Goal: Task Accomplishment & Management: Use online tool/utility

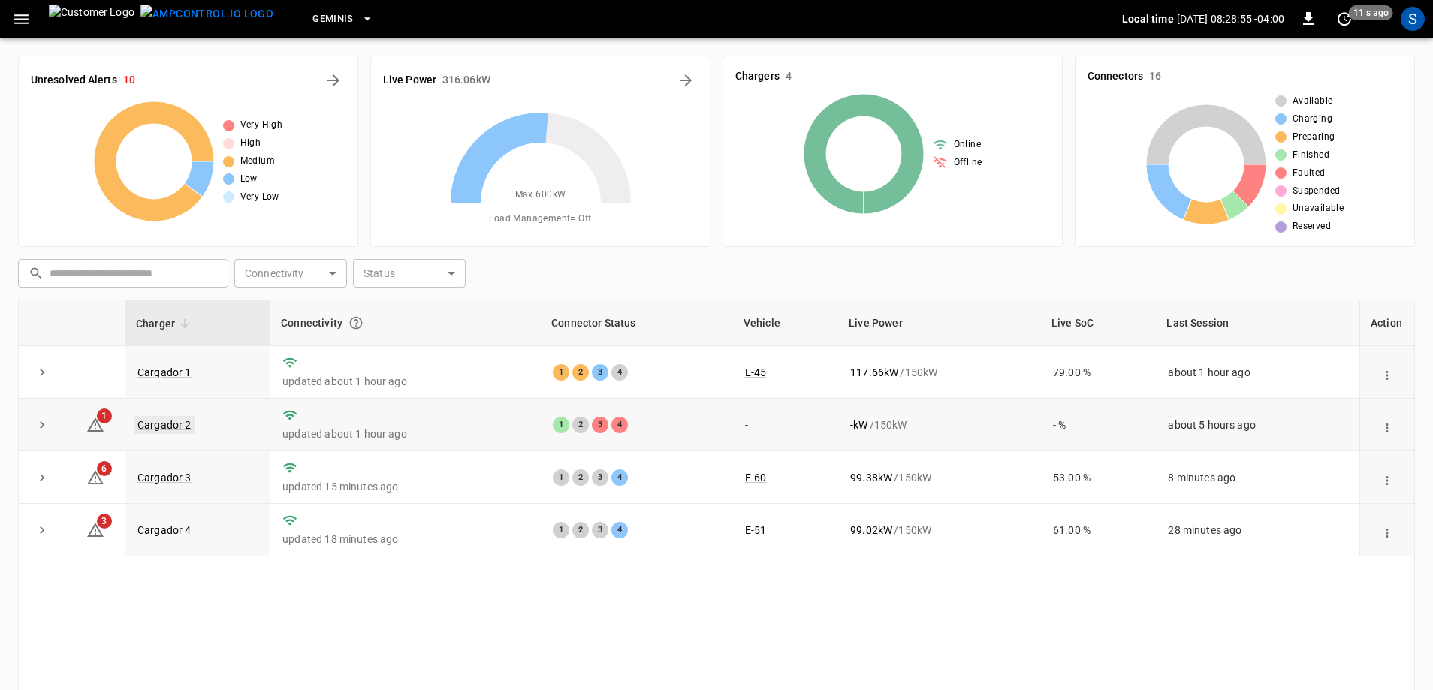
click at [188, 423] on link "Cargador 2" at bounding box center [164, 425] width 60 height 18
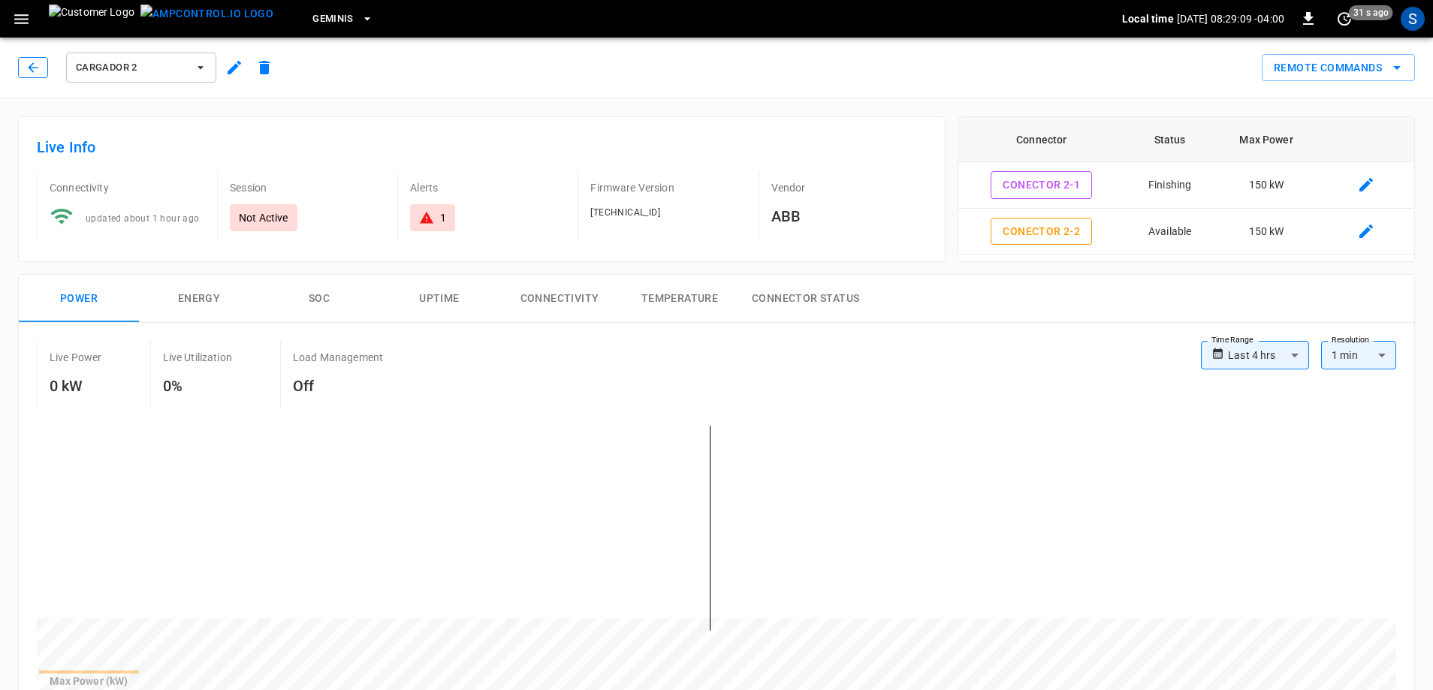
click at [38, 70] on icon "button" at bounding box center [33, 67] width 15 height 15
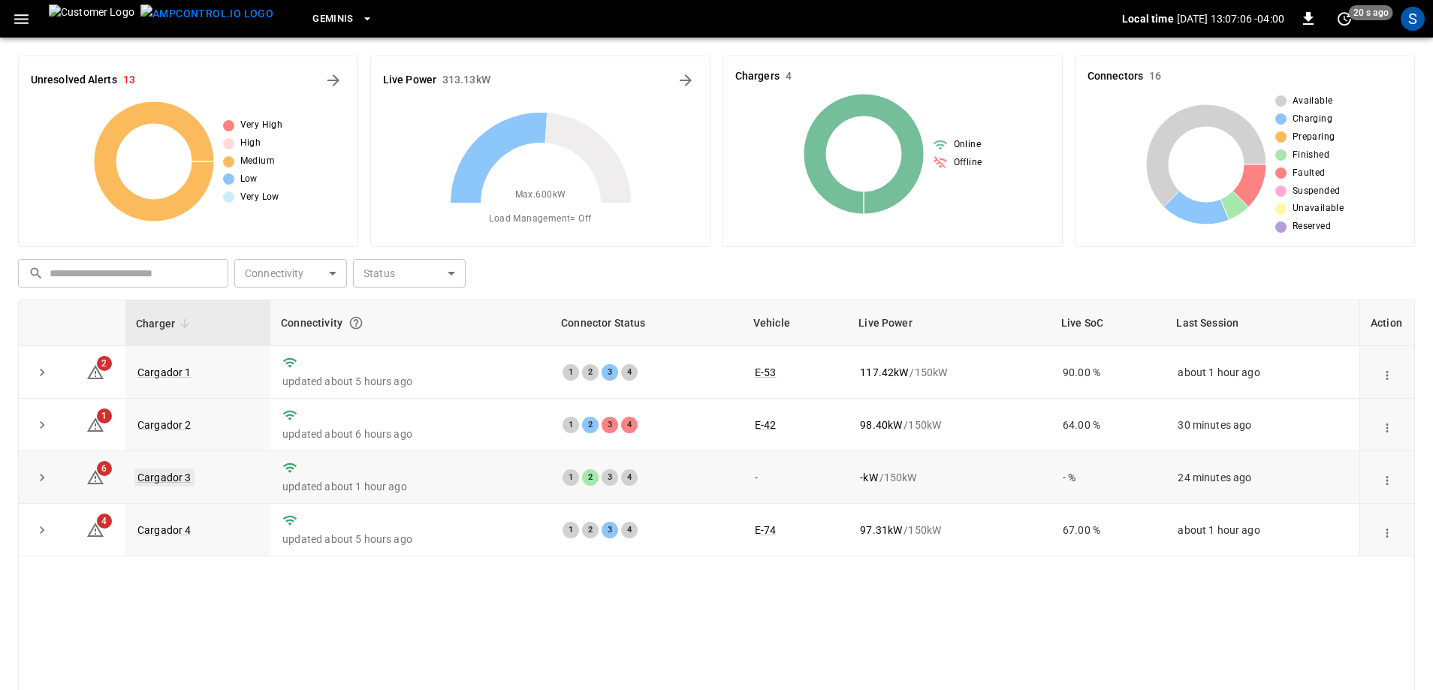
click at [183, 480] on link "Cargador 3" at bounding box center [164, 478] width 60 height 18
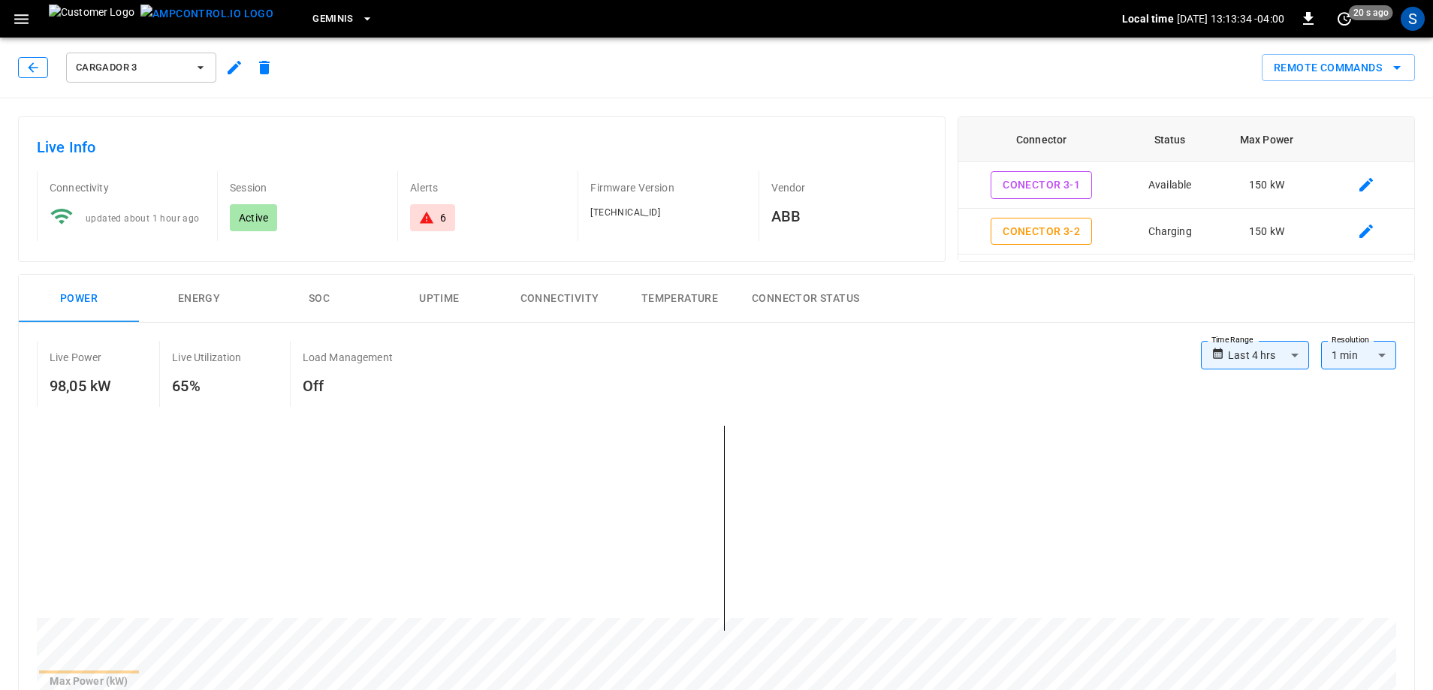
click at [33, 70] on icon "button" at bounding box center [33, 67] width 15 height 15
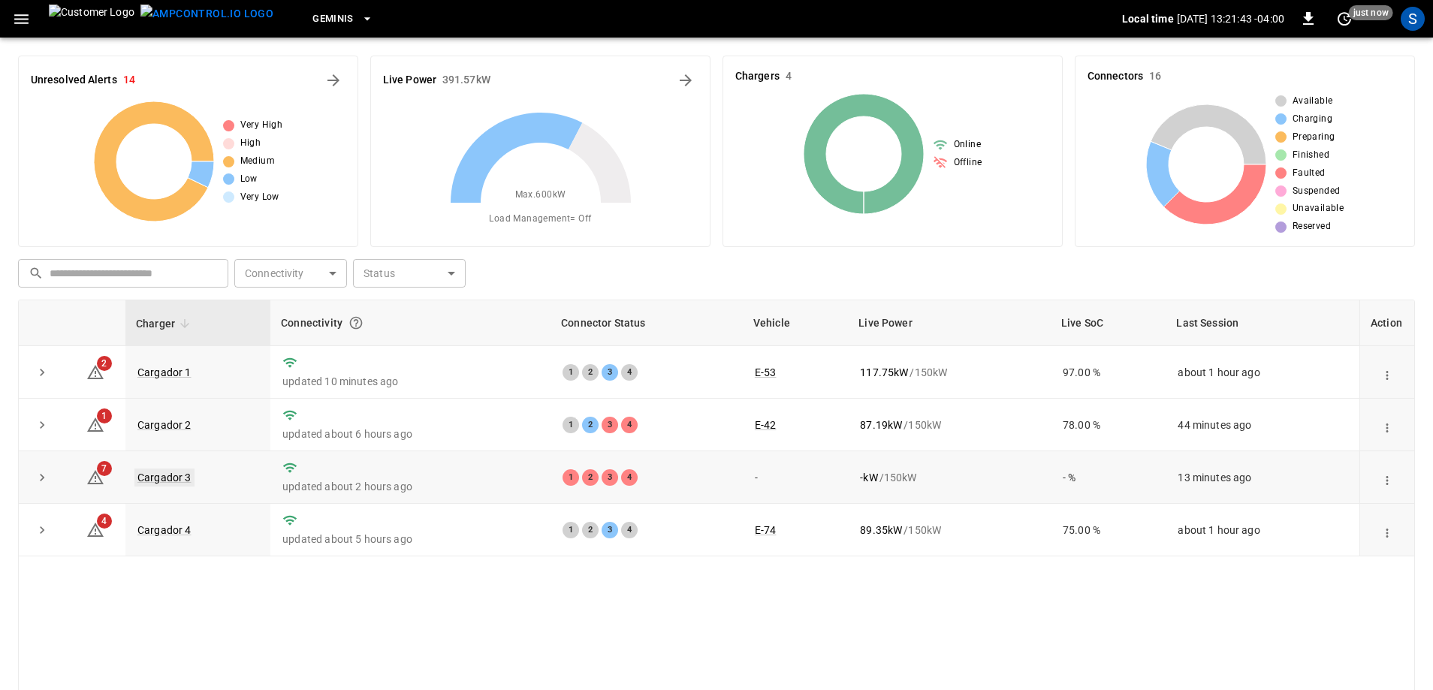
click at [152, 480] on link "Cargador 3" at bounding box center [164, 478] width 60 height 18
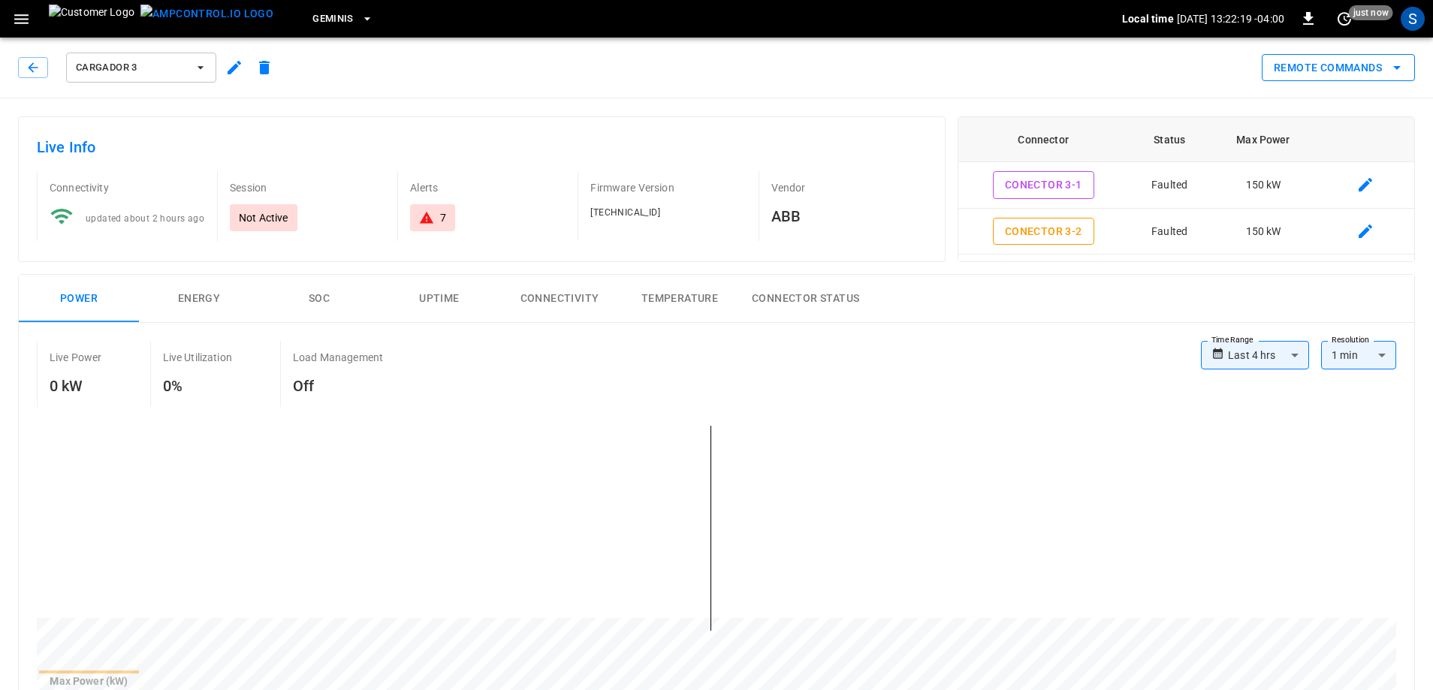
click at [1359, 60] on button "Remote Commands" at bounding box center [1338, 68] width 153 height 28
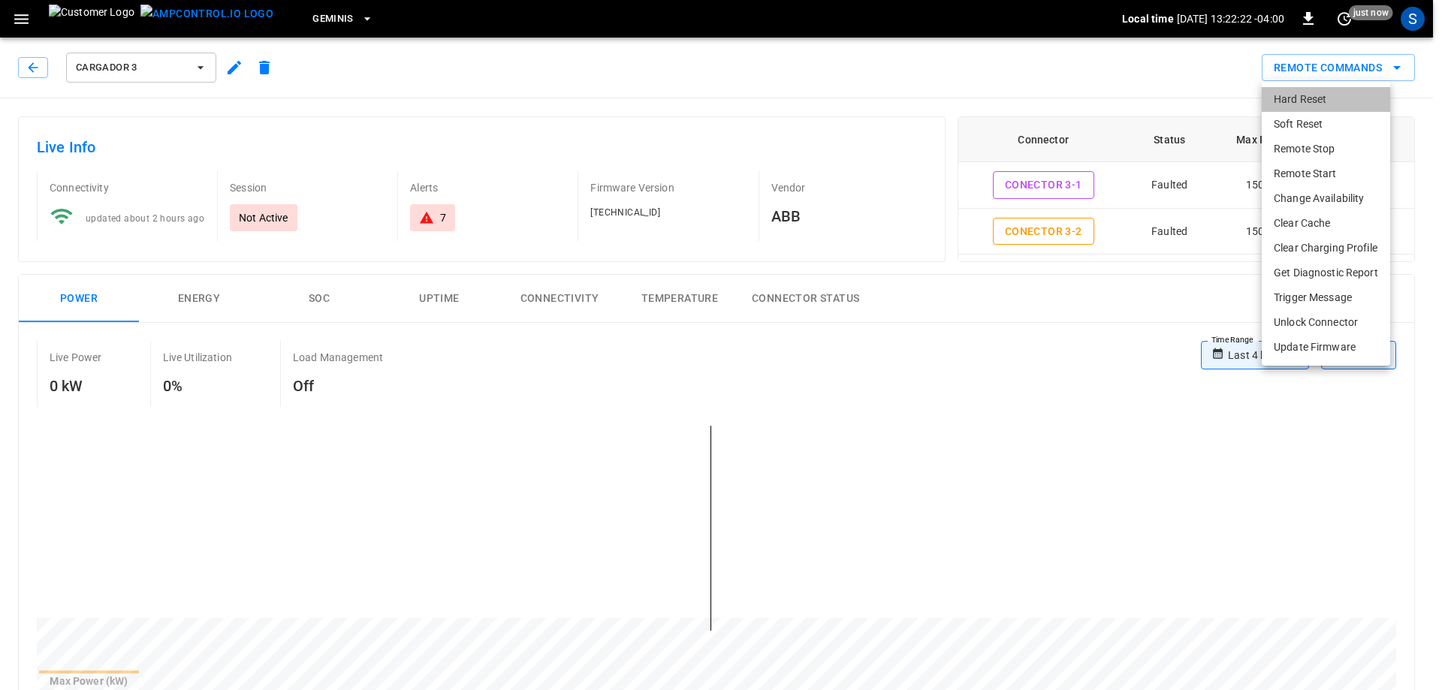
click at [1325, 93] on li "Hard Reset" at bounding box center [1326, 99] width 128 height 25
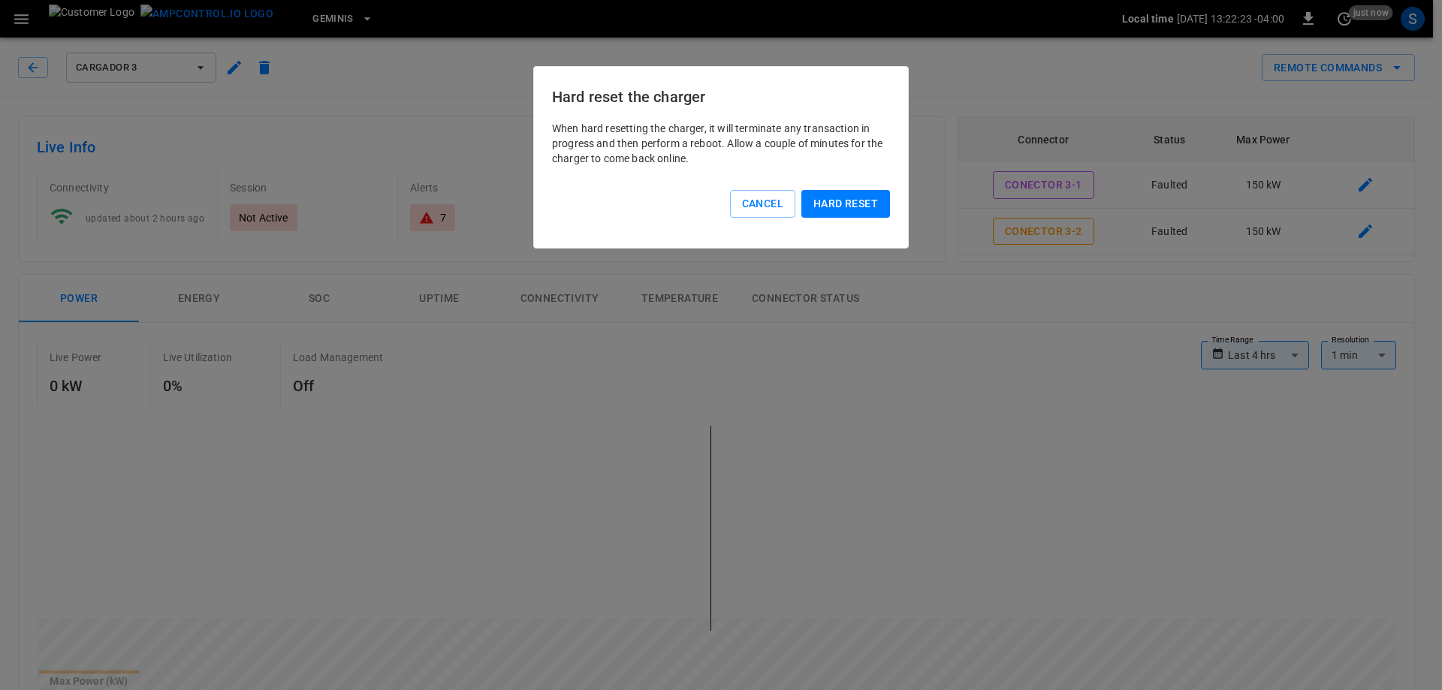
click at [863, 206] on button "Hard reset" at bounding box center [845, 204] width 89 height 28
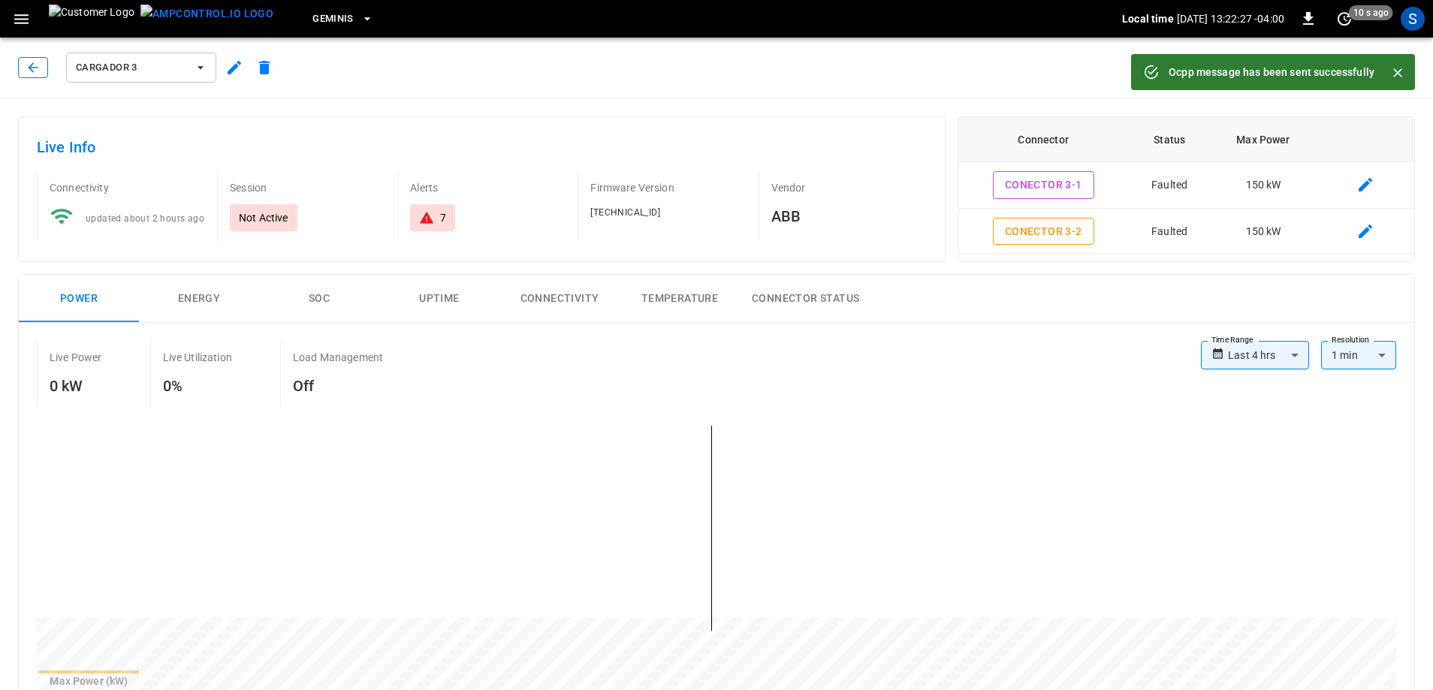
click at [36, 76] on button "button" at bounding box center [33, 67] width 30 height 21
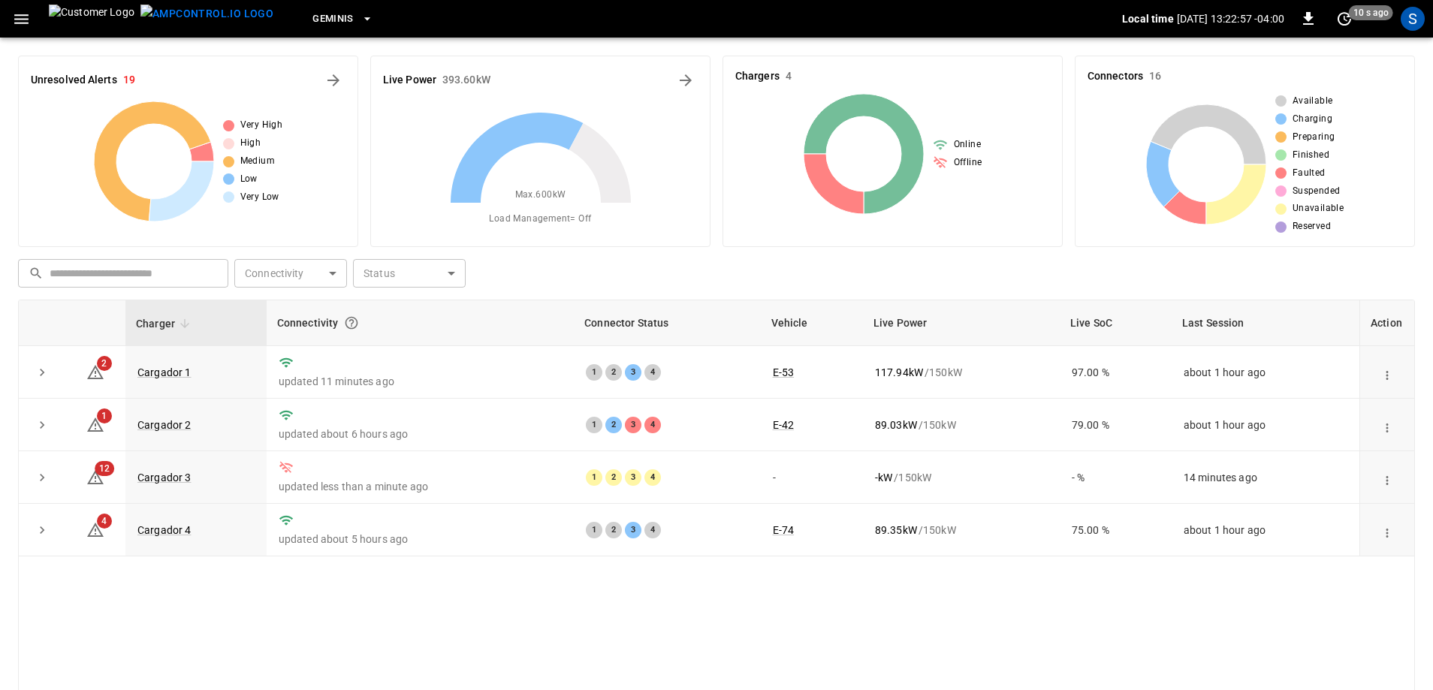
click at [702, 610] on div "Charger Connectivity Connector Status Vehicle Live Power Live SoC Last Session …" at bounding box center [716, 541] width 1397 height 483
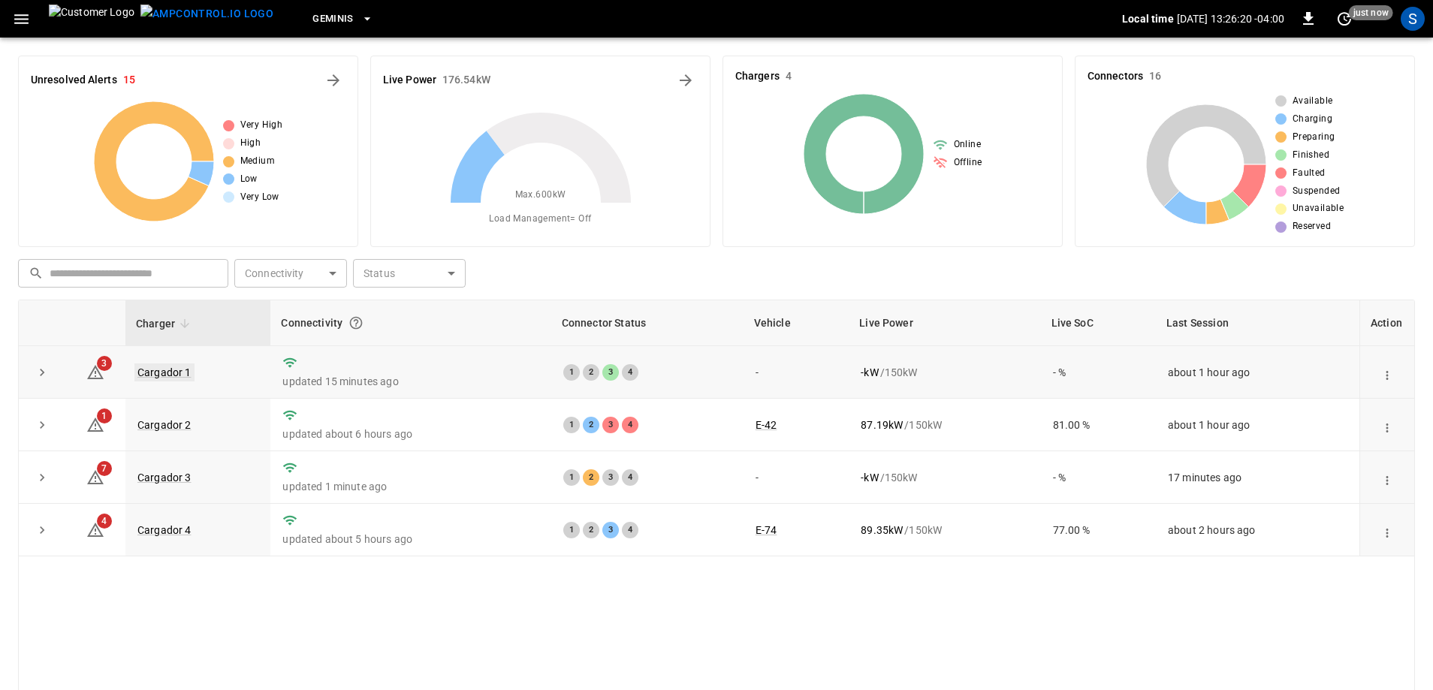
click at [154, 368] on link "Cargador 1" at bounding box center [164, 373] width 60 height 18
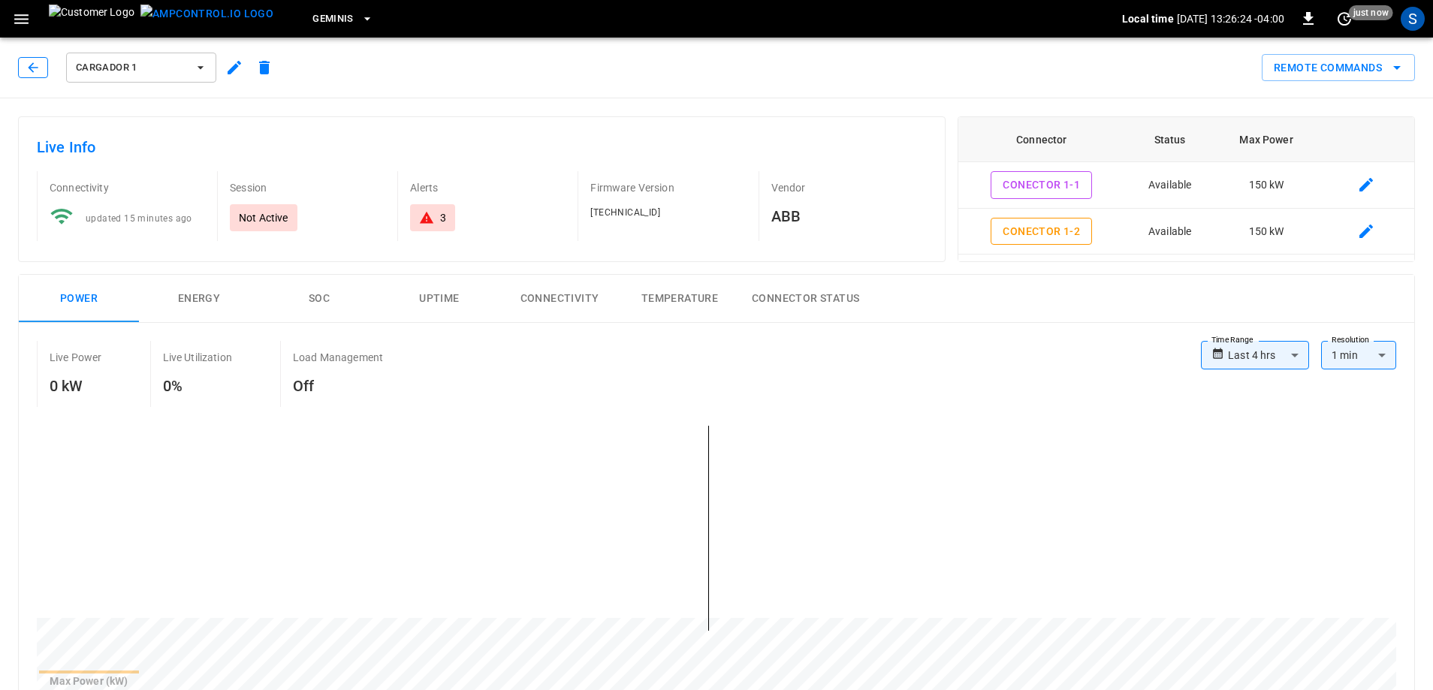
click at [35, 62] on icon "button" at bounding box center [33, 67] width 15 height 15
